Goal: Task Accomplishment & Management: Manage account settings

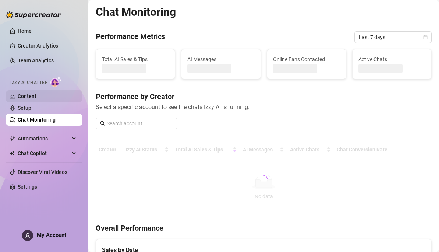
click at [25, 95] on link "Content" at bounding box center [27, 96] width 19 height 6
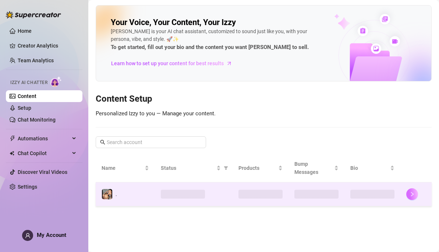
click at [412, 192] on icon "right" at bounding box center [412, 194] width 5 height 5
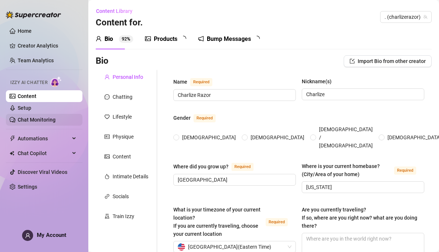
radio input "true"
type input "[DATE]"
click at [36, 119] on link "Chat Monitoring" at bounding box center [37, 120] width 38 height 6
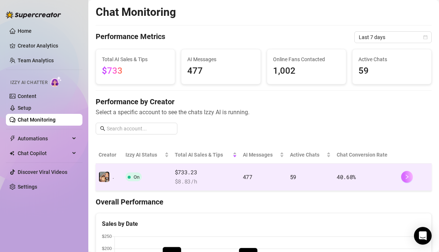
click at [405, 176] on button "button" at bounding box center [407, 177] width 12 height 12
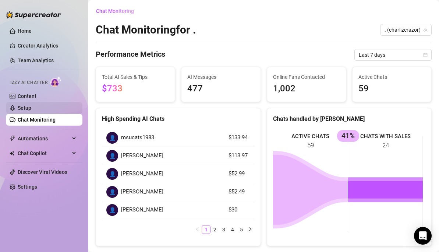
click at [22, 105] on link "Setup" at bounding box center [25, 108] width 14 height 6
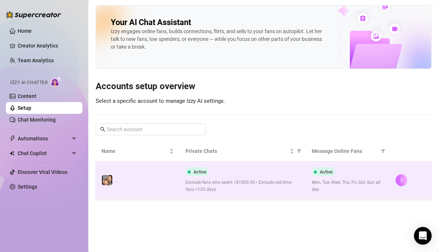
click at [399, 180] on icon "right" at bounding box center [401, 180] width 5 height 5
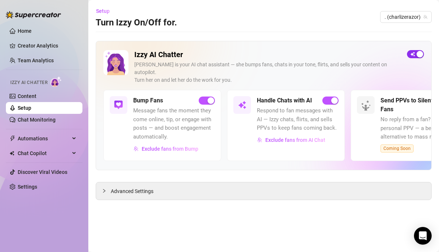
click at [415, 53] on span "button" at bounding box center [415, 54] width 17 height 8
